Goal: Information Seeking & Learning: Learn about a topic

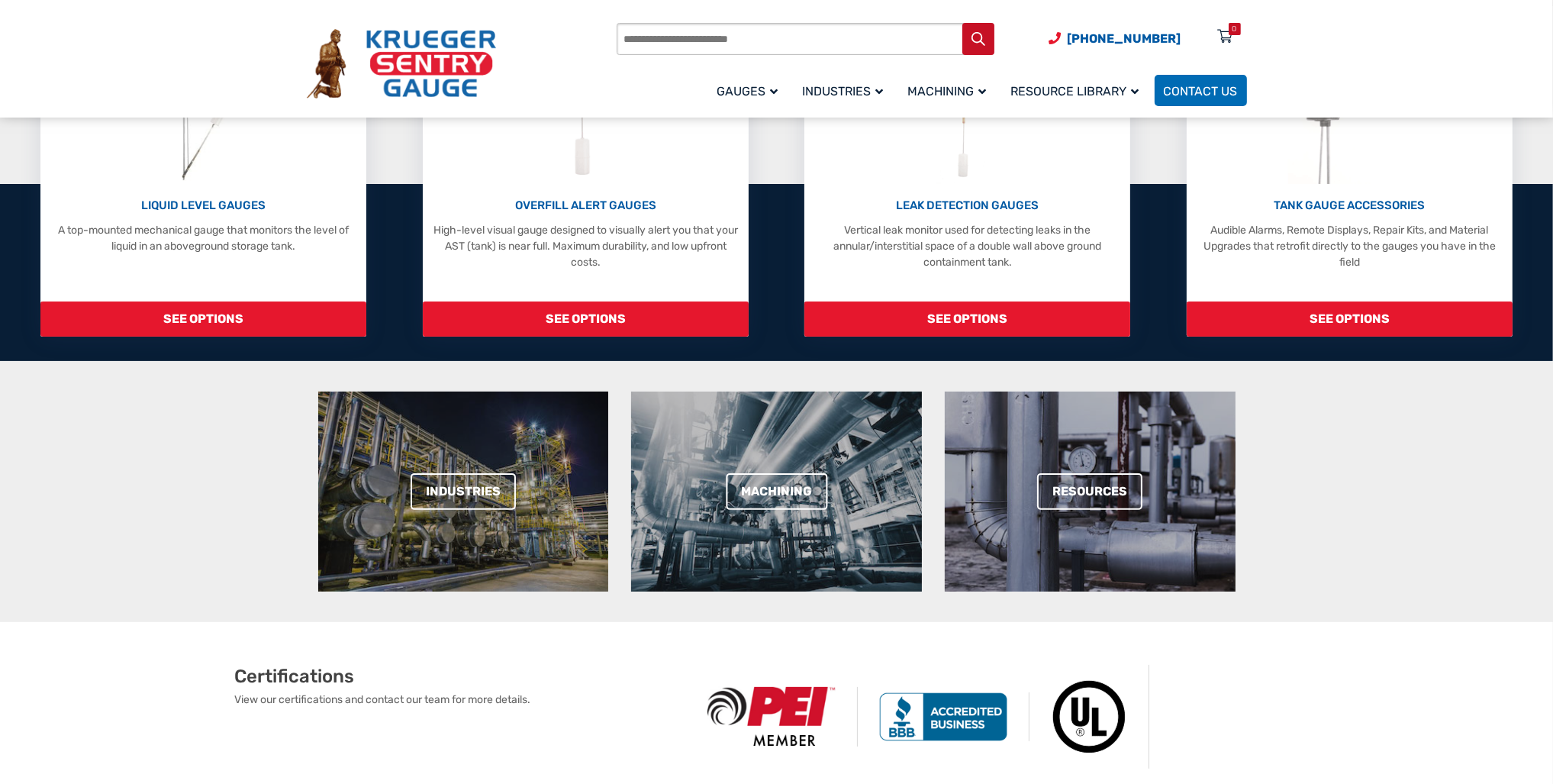
scroll to position [458, 0]
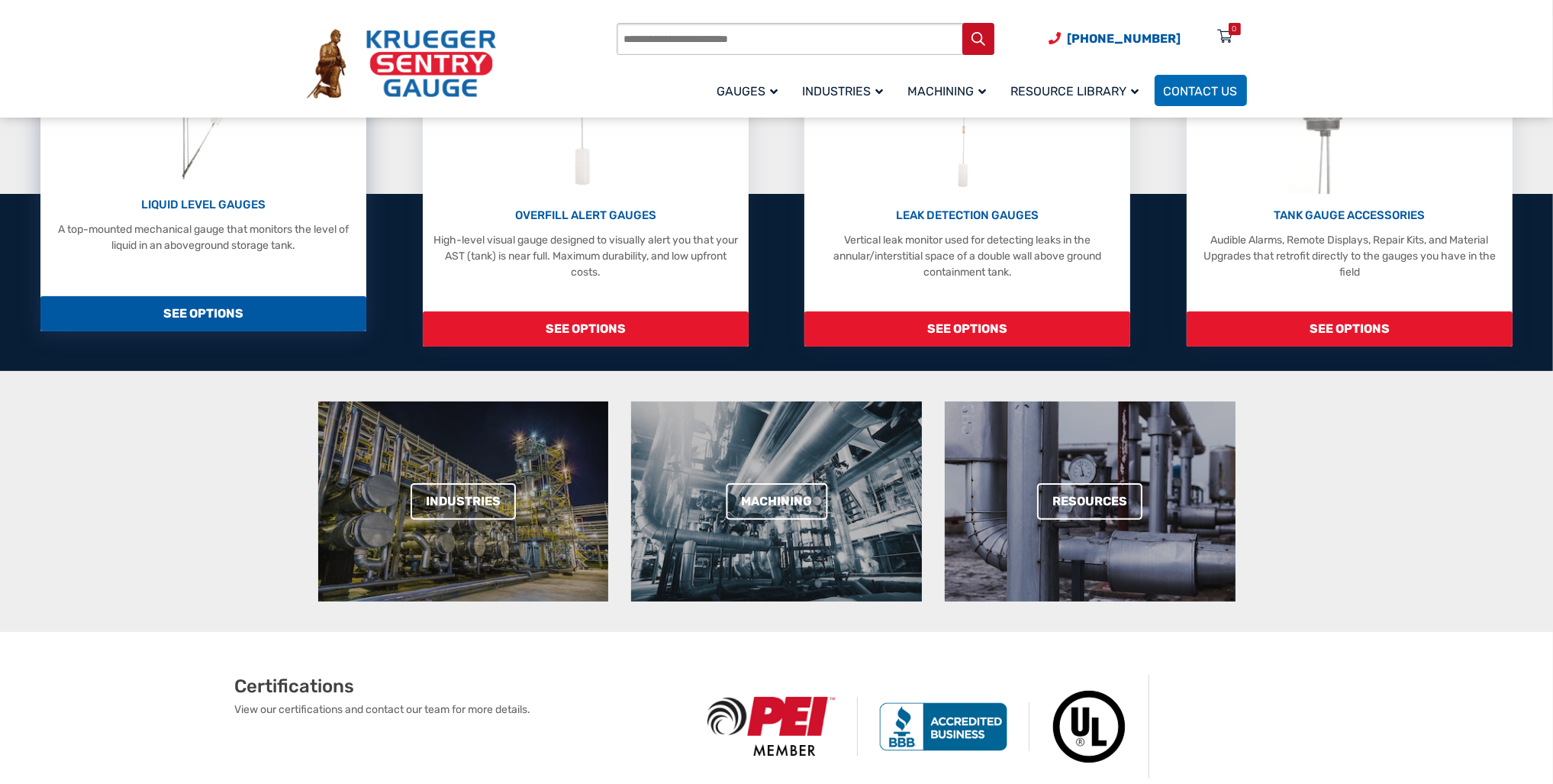
click at [205, 196] on p "LIQUID LEVEL GAUGES" at bounding box center [203, 205] width 310 height 18
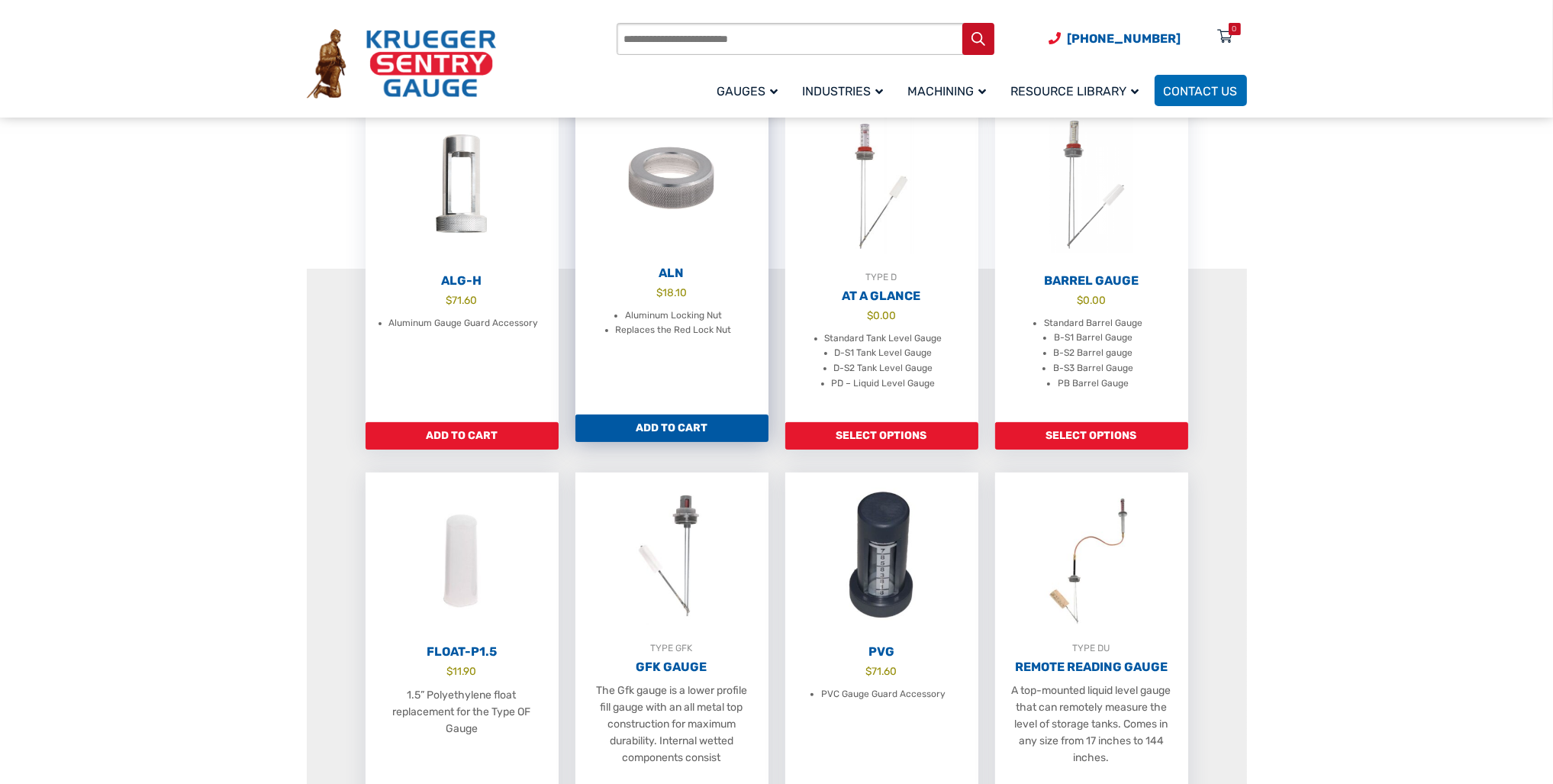
scroll to position [458, 0]
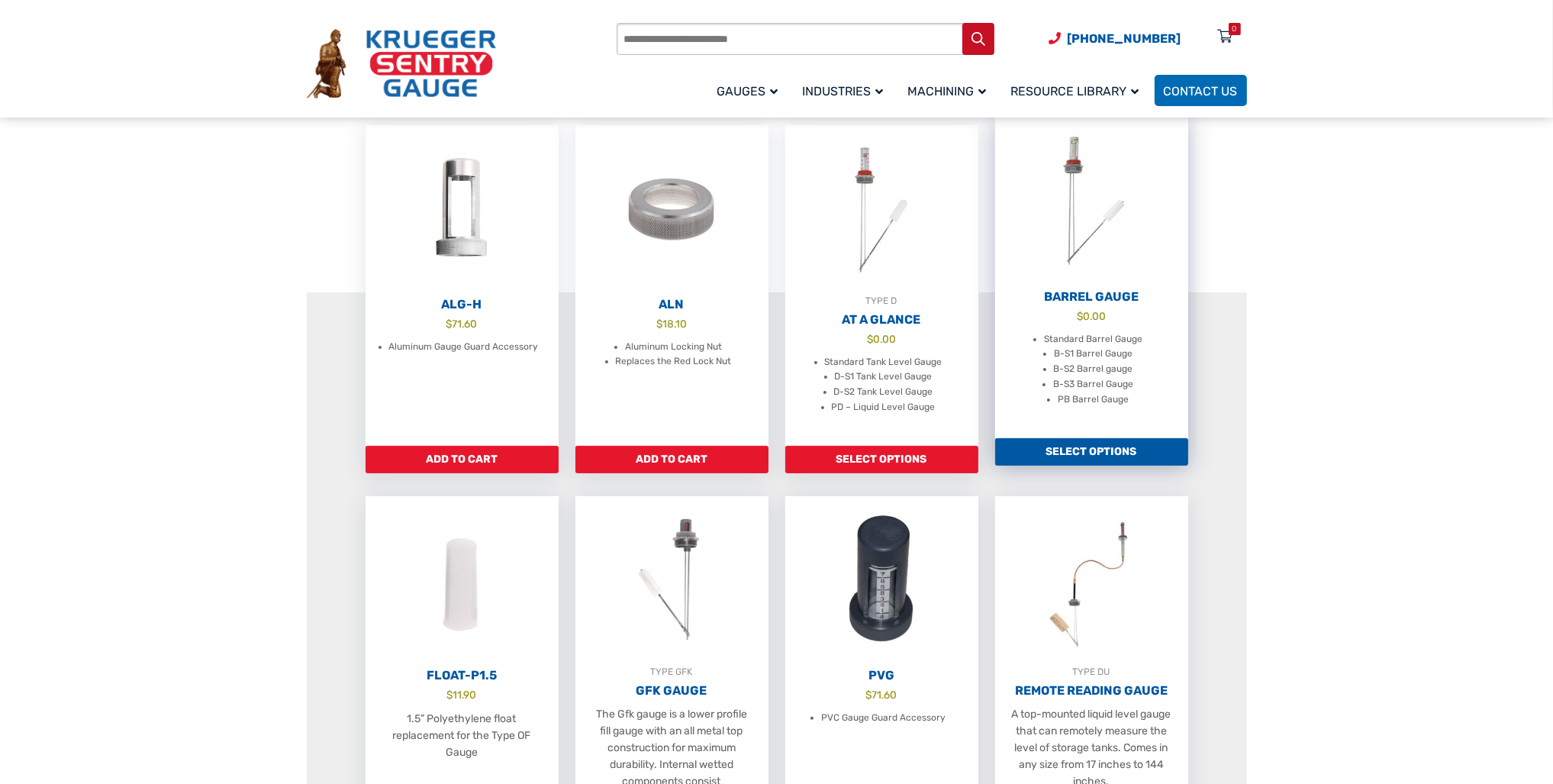
click at [1071, 459] on link "Select options" at bounding box center [1092, 451] width 193 height 28
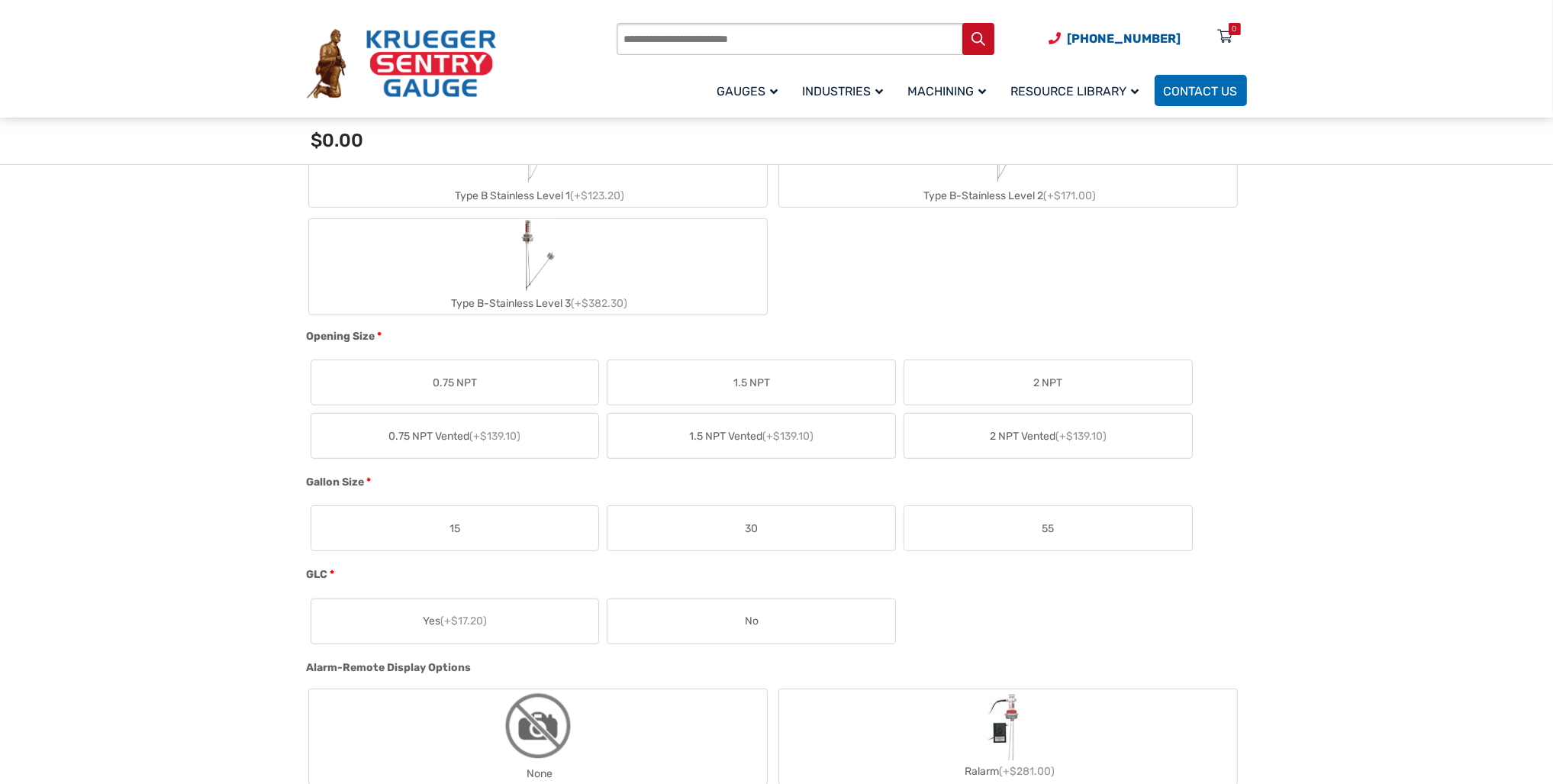
scroll to position [763, 0]
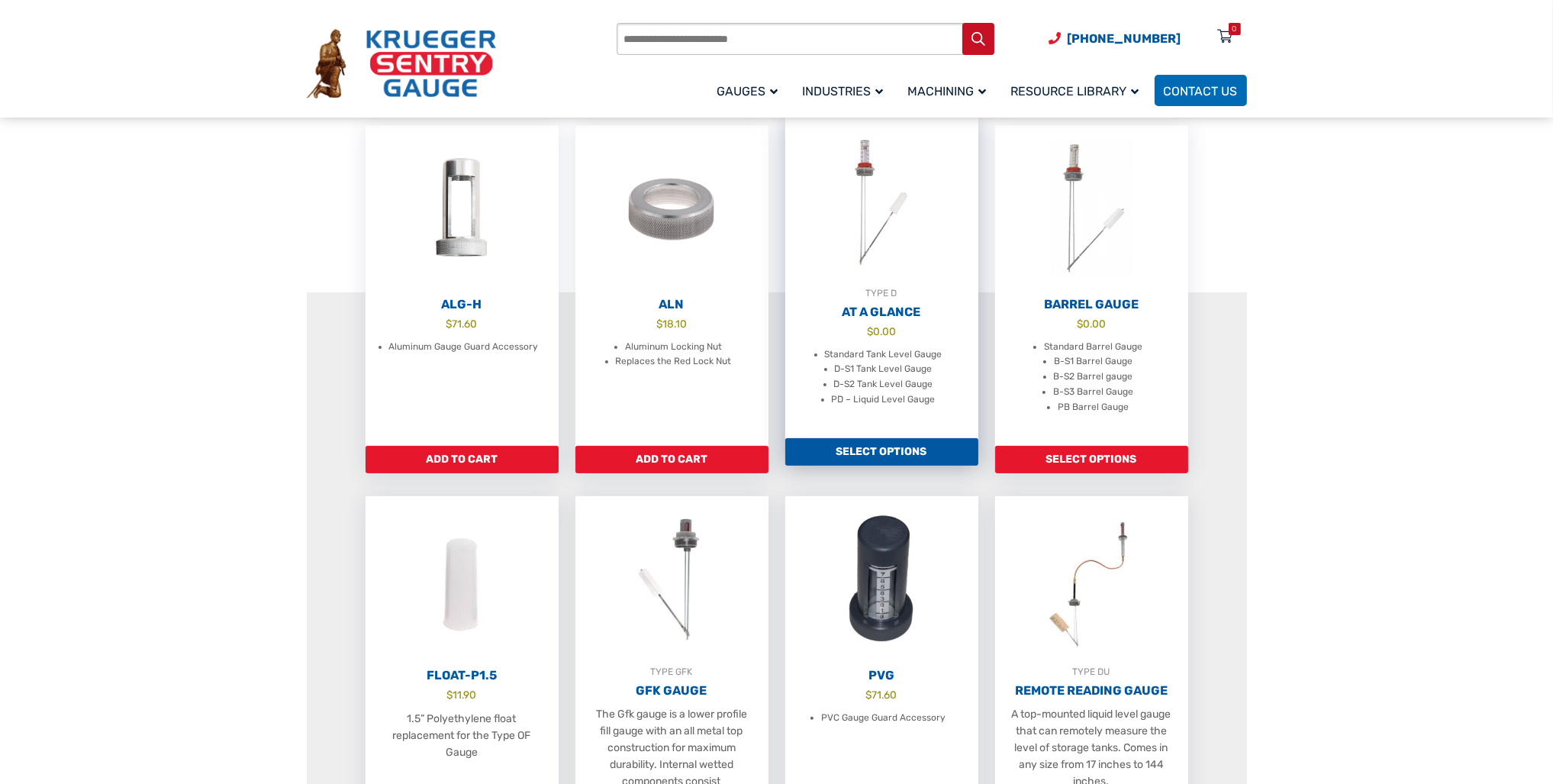
click at [899, 300] on div "TYPE D" at bounding box center [882, 292] width 193 height 15
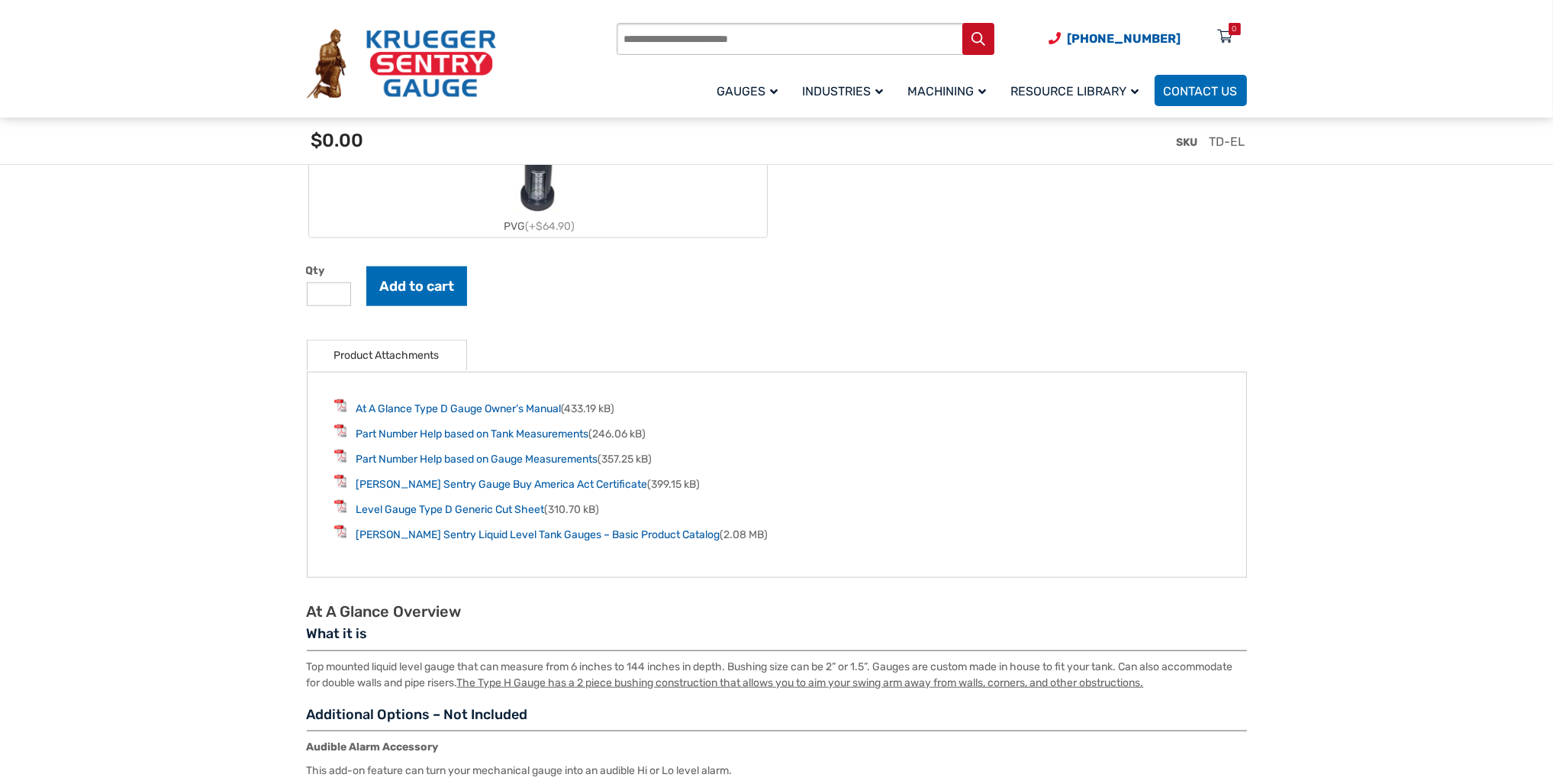
scroll to position [1832, 0]
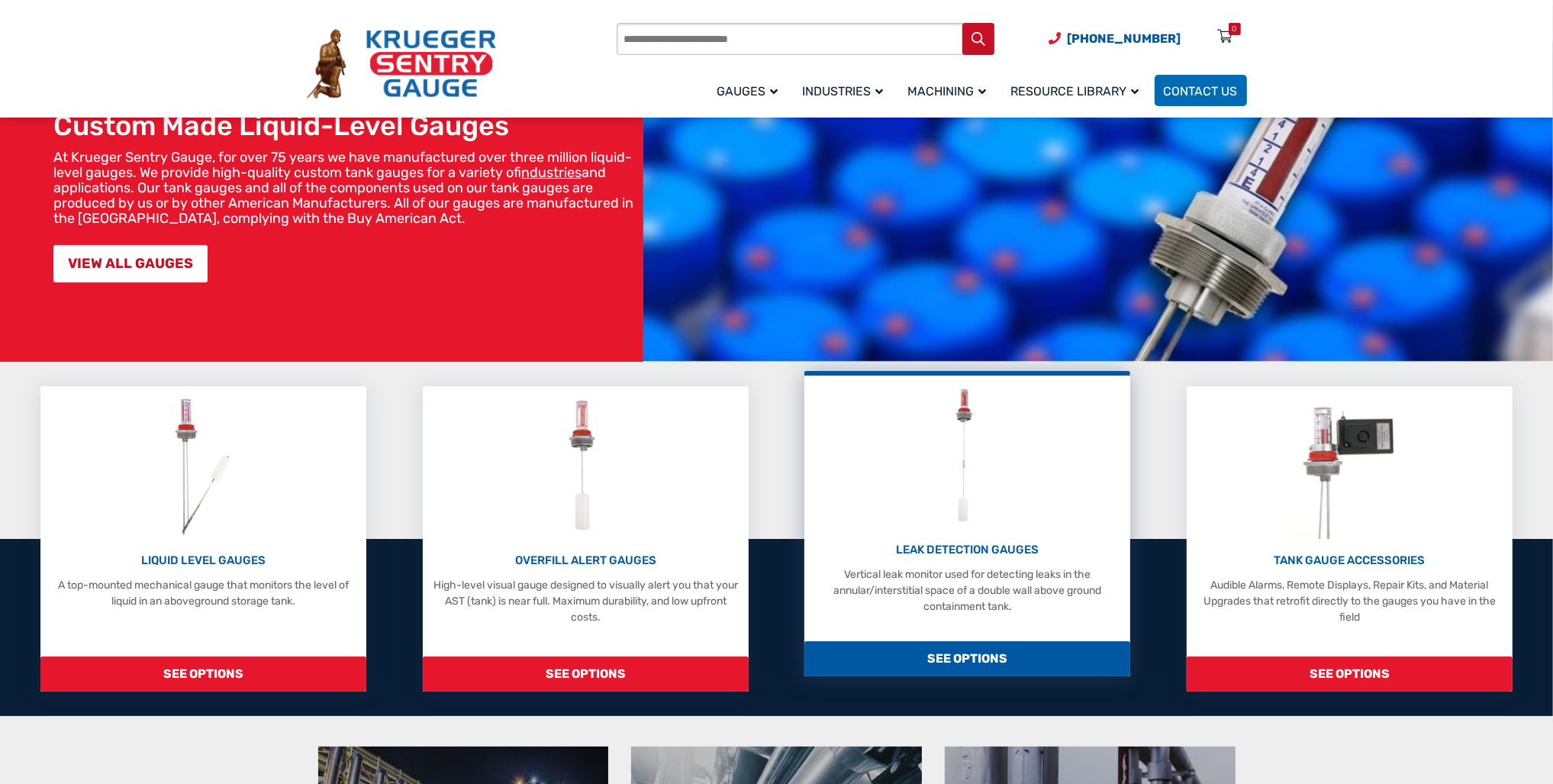
scroll to position [153, 0]
